Goal: Information Seeking & Learning: Learn about a topic

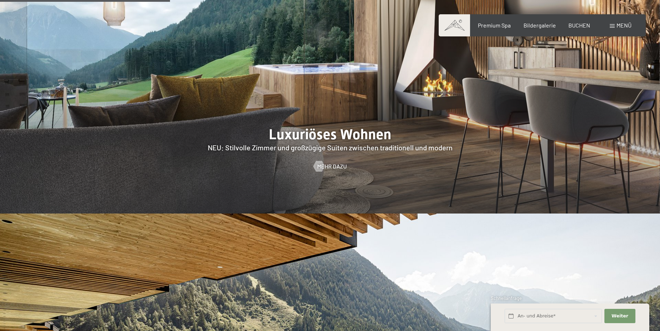
scroll to position [1018, 0]
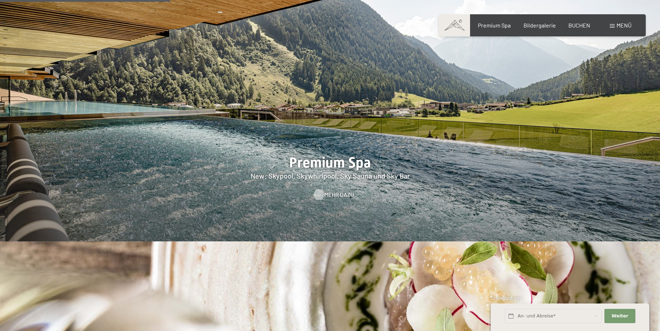
click at [331, 190] on span "Mehr dazu" at bounding box center [339, 194] width 30 height 8
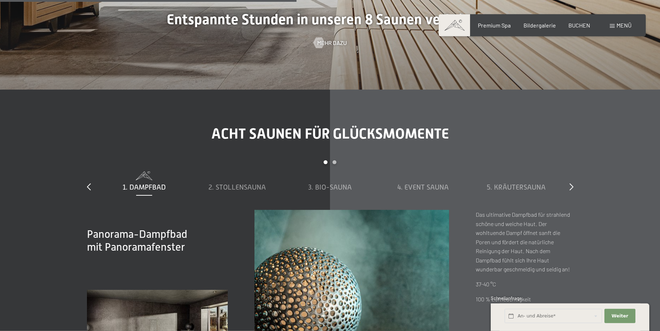
scroll to position [2364, 0]
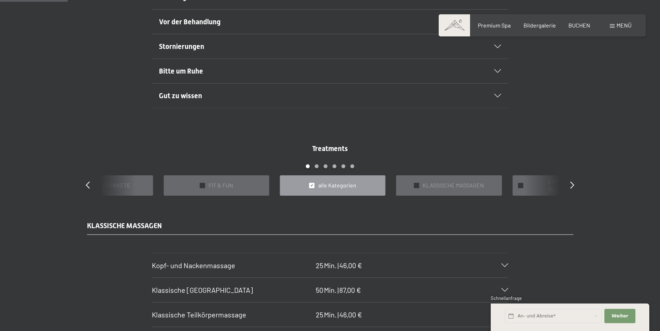
scroll to position [582, 0]
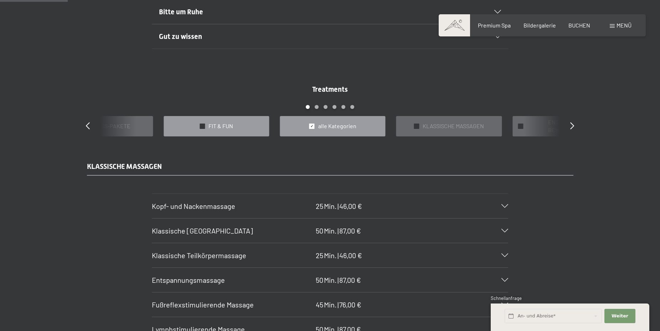
click at [205, 124] on div "✓ FIT & FUN" at bounding box center [217, 126] width 106 height 20
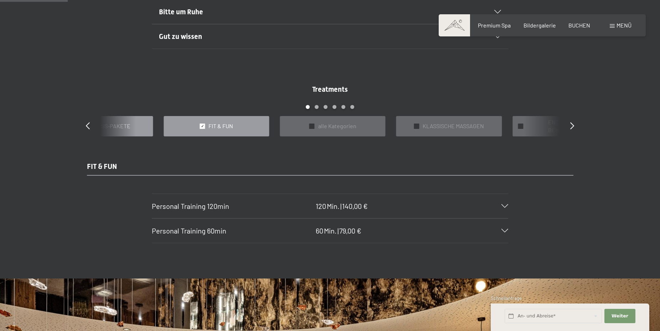
click at [144, 127] on div "✓ WELLNESS-PAKETE" at bounding box center [100, 126] width 106 height 20
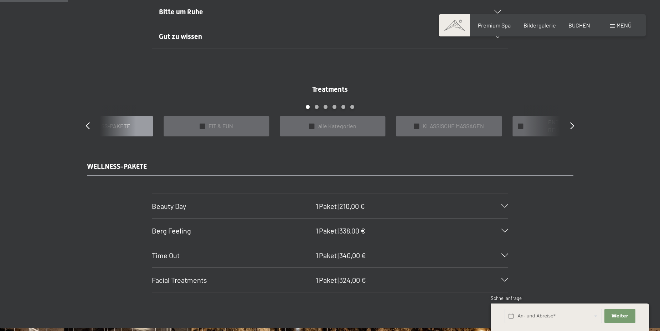
click at [577, 128] on div "Treatments slide 3 to 7 of 22 ✓ BÄDER & PACKUNGEN ✓ VORFREUDE FÜR WERDENDE MÜTT…" at bounding box center [329, 110] width 513 height 52
click at [566, 122] on div "Treatments slide 3 to 7 of 22 ✓ BÄDER & PACKUNGEN ✓ VORFREUDE FÜR WERDENDE MÜTT…" at bounding box center [329, 110] width 513 height 52
click at [572, 125] on div "Treatments slide 3 to 7 of 22 ✓ BÄDER & PACKUNGEN ✓ VORFREUDE FÜR WERDENDE MÜTT…" at bounding box center [329, 110] width 513 height 52
click at [450, 125] on span "KLASSISCHE MASSAGEN" at bounding box center [453, 126] width 61 height 8
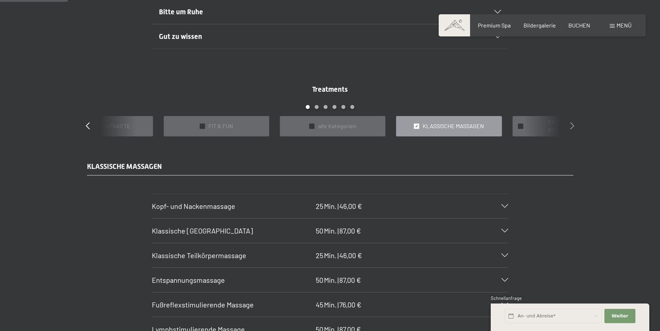
click at [572, 124] on icon at bounding box center [573, 125] width 4 height 7
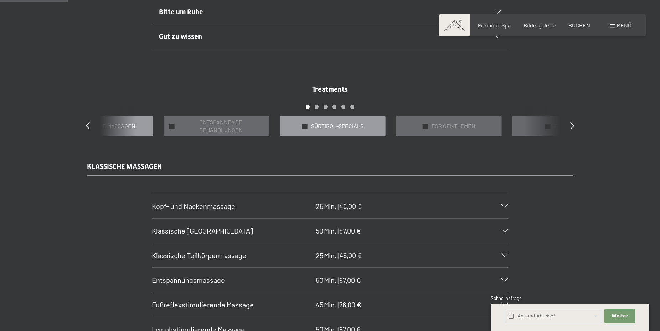
click at [371, 119] on div "✓ SÜDTIROL-SPECIALS" at bounding box center [333, 126] width 106 height 20
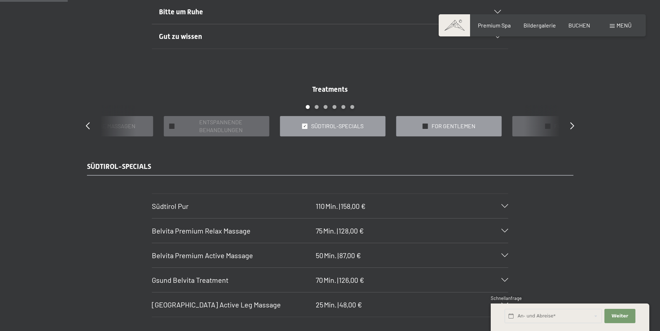
click at [445, 127] on span "FOR GENTLEMEN" at bounding box center [454, 126] width 44 height 8
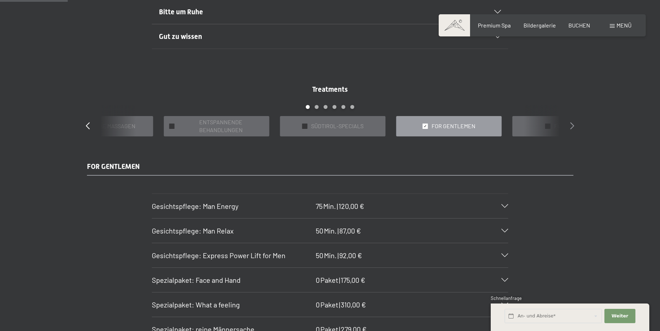
click at [573, 124] on icon at bounding box center [573, 125] width 4 height 7
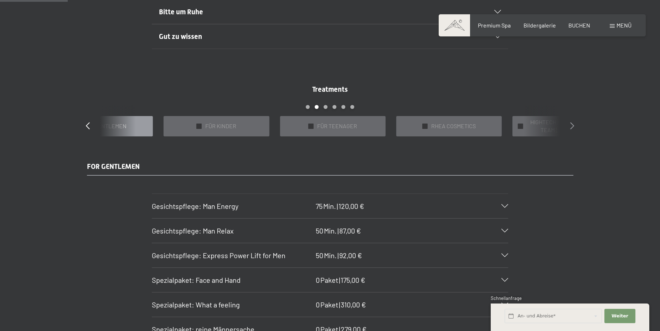
click at [573, 124] on icon at bounding box center [573, 125] width 4 height 7
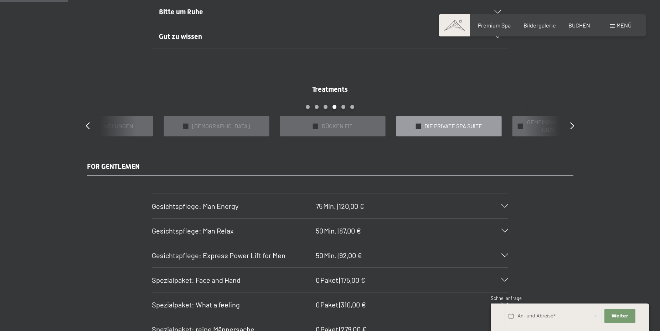
click at [448, 127] on span "DIE PRIVATE SPA SUITE" at bounding box center [454, 126] width 58 height 8
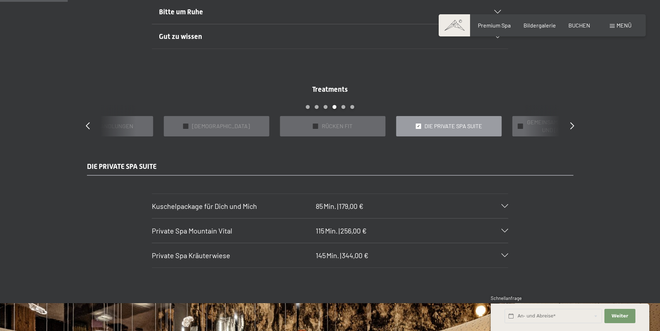
click at [561, 125] on div "Treatments slide 18 to 22 of 22 ✓ BÄDER & PACKUNGEN ✓ VORFREUDE FÜR WERDENDE MÜ…" at bounding box center [329, 110] width 513 height 52
click at [543, 127] on span "GEMEINSAM BADEN UND KUSCHELN" at bounding box center [570, 126] width 86 height 16
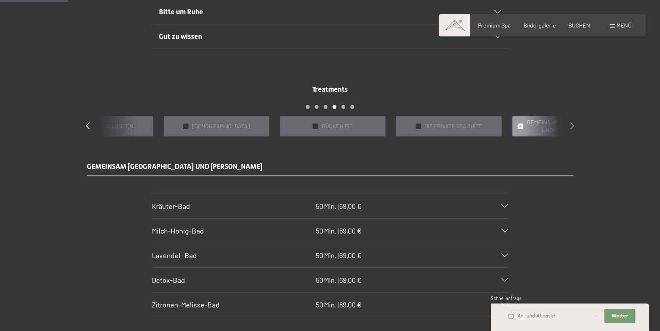
click at [571, 124] on icon at bounding box center [573, 125] width 4 height 7
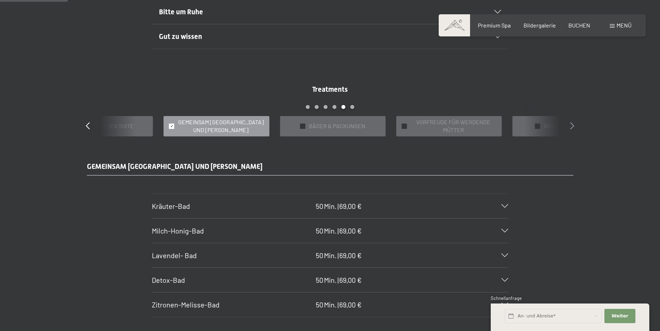
click at [571, 124] on icon at bounding box center [573, 125] width 4 height 7
click at [223, 128] on span "WELLNESS-PAKETE" at bounding box center [221, 126] width 52 height 8
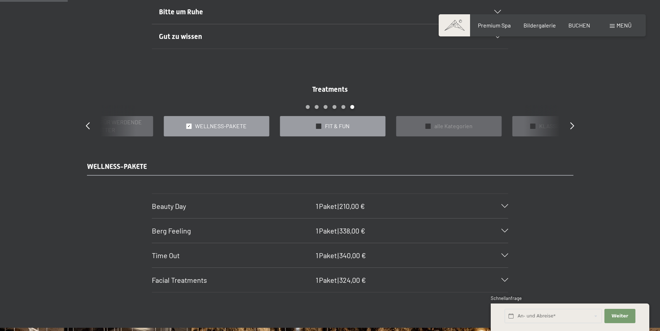
click at [319, 124] on span "✓" at bounding box center [318, 125] width 3 height 5
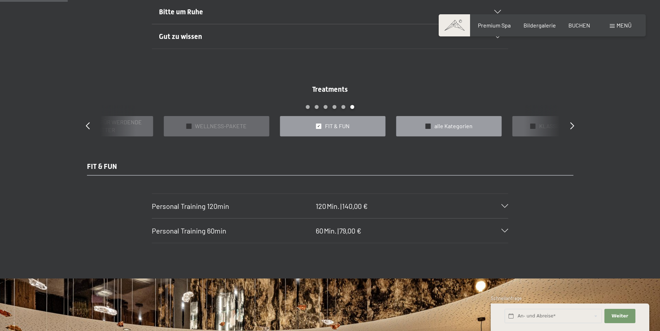
click at [486, 128] on div "✓ alle Kategorien" at bounding box center [450, 126] width 106 height 20
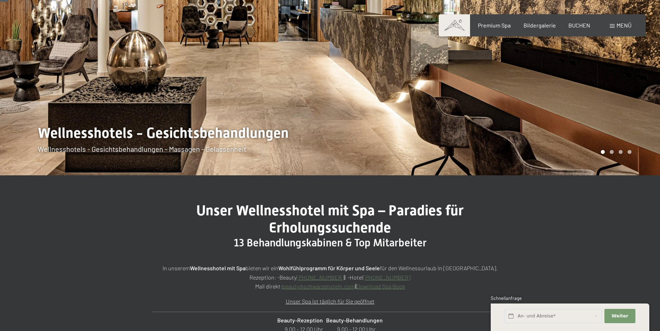
scroll to position [0, 0]
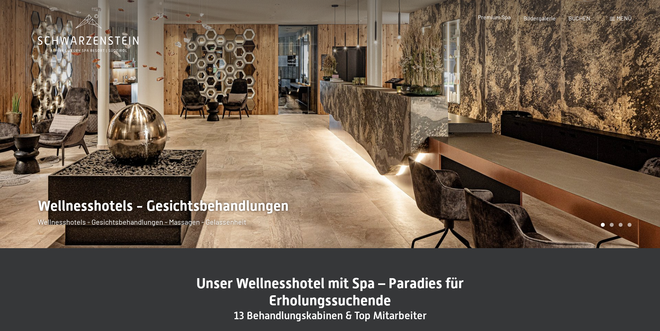
click at [497, 17] on span "Premium Spa" at bounding box center [494, 17] width 33 height 7
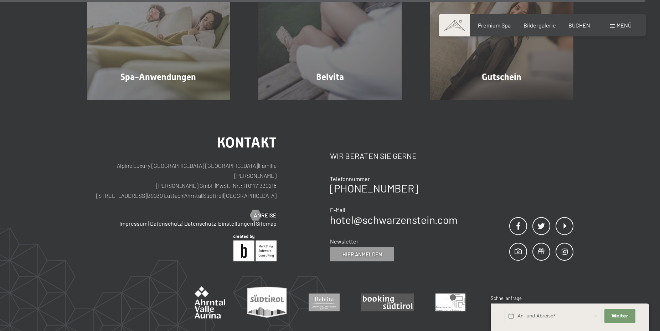
scroll to position [4537, 0]
